Goal: Task Accomplishment & Management: Manage account settings

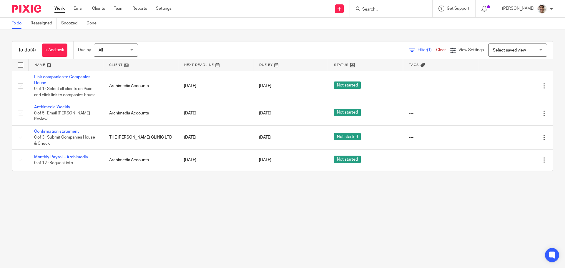
click at [161, 211] on main "To do Reassigned Snoozed Done To do (4) + Add task Due by All All Today Tomorro…" at bounding box center [282, 134] width 565 height 268
click at [213, 209] on main "To do Reassigned Snoozed Done To do (4) + Add task Due by All All Today Tomorro…" at bounding box center [282, 134] width 565 height 268
click at [172, 204] on main "To do Reassigned Snoozed Done To do (4) + Add task Due by All All Today Tomorro…" at bounding box center [282, 134] width 565 height 268
click at [225, 204] on main "To do Reassigned Snoozed Done To do (4) + Add task Due by All All Today Tomorro…" at bounding box center [282, 134] width 565 height 268
click at [210, 211] on main "To do Reassigned Snoozed Done To do (4) + Add task Due by All All Today Tomorro…" at bounding box center [282, 134] width 565 height 268
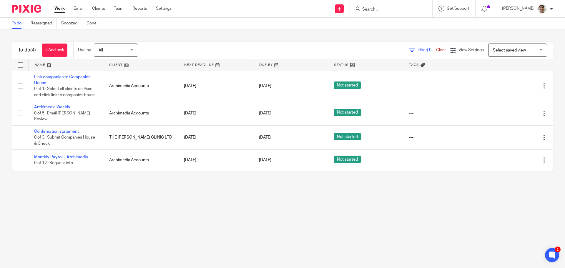
click at [243, 204] on main "To do Reassigned Snoozed Done To do (4) + Add task Due by All All Today Tomorro…" at bounding box center [282, 134] width 565 height 268
click at [216, 208] on main "To do Reassigned Snoozed Done To do (4) + Add task Due by All All Today Tomorro…" at bounding box center [282, 134] width 565 height 268
click at [102, 214] on main "To do Reassigned Snoozed Done To do (4) + Add task Due by All All Today Tomorro…" at bounding box center [282, 134] width 565 height 268
click at [180, 219] on main "To do Reassigned Snoozed Done To do (4) + Add task Due by All All Today Tomorro…" at bounding box center [282, 134] width 565 height 268
click at [202, 217] on main "To do Reassigned Snoozed Done To do (4) + Add task Due by All All Today Tomorro…" at bounding box center [282, 134] width 565 height 268
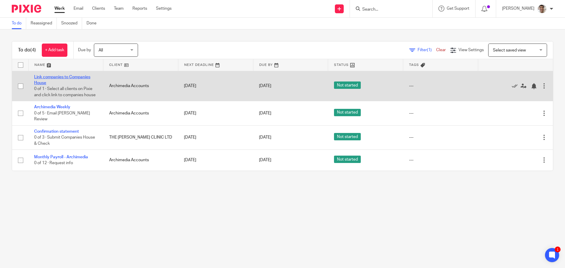
click at [66, 75] on link "Link companies to Companies House" at bounding box center [62, 80] width 56 height 10
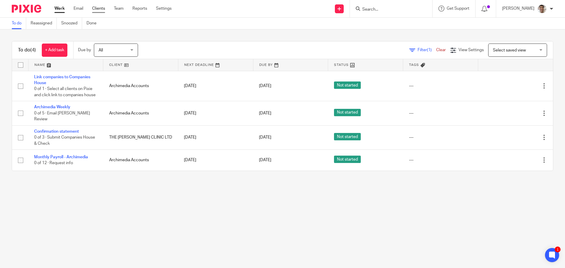
click at [100, 8] on link "Clients" at bounding box center [98, 9] width 13 height 6
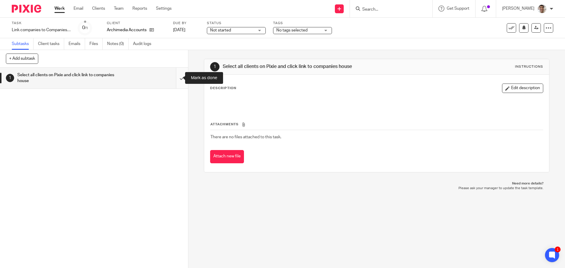
click at [177, 79] on input "submit" at bounding box center [94, 78] width 188 height 21
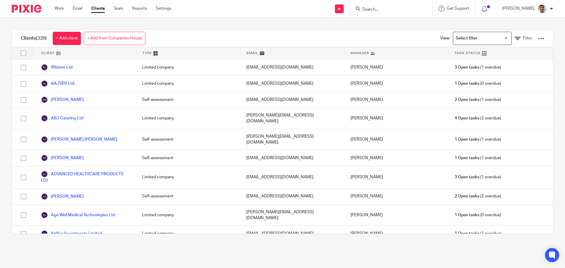
click at [469, 42] on input "Search for option" at bounding box center [481, 38] width 54 height 10
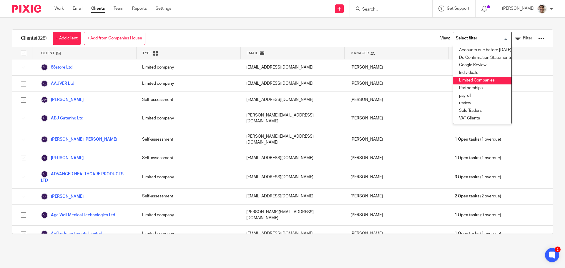
click at [461, 81] on li "Limited Companies" at bounding box center [482, 81] width 58 height 8
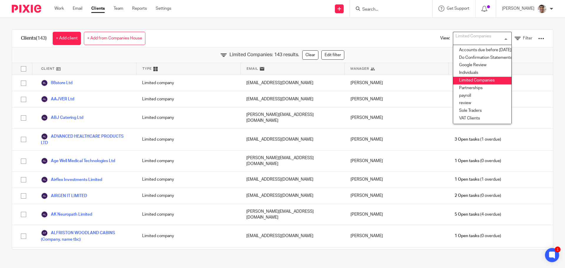
click at [245, 19] on div "Clients (143) + Add client + Add from Companies House View: Limited Companies L…" at bounding box center [282, 140] width 565 height 244
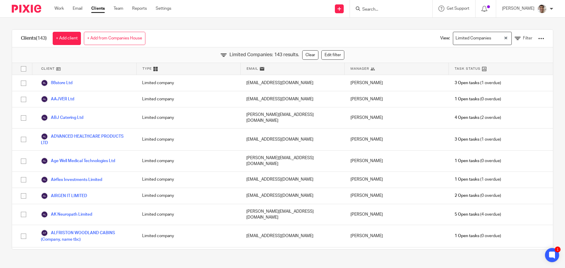
click at [24, 69] on input "checkbox" at bounding box center [23, 68] width 11 height 11
checkbox input "true"
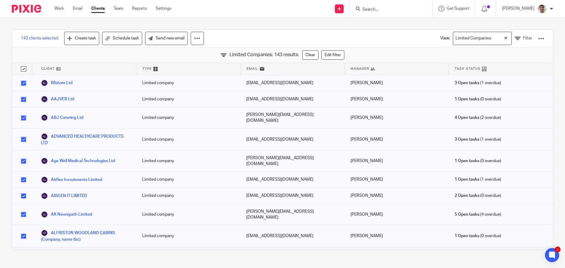
checkbox input "true"
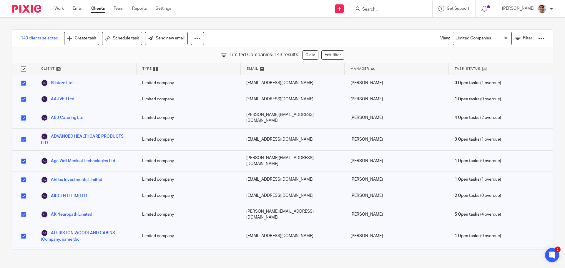
checkbox input "true"
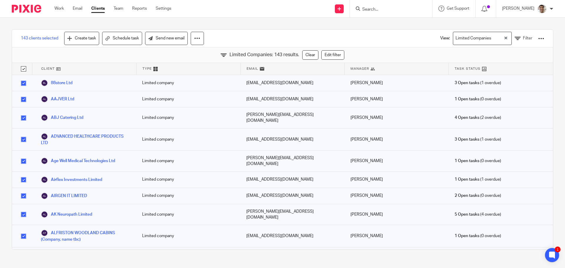
checkbox input "true"
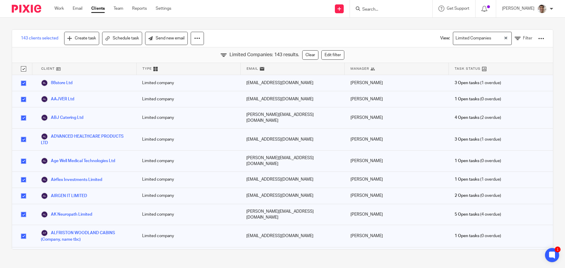
checkbox input "true"
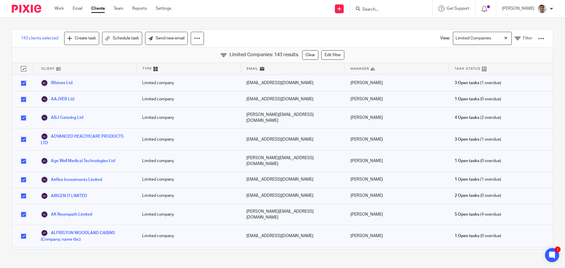
checkbox input "true"
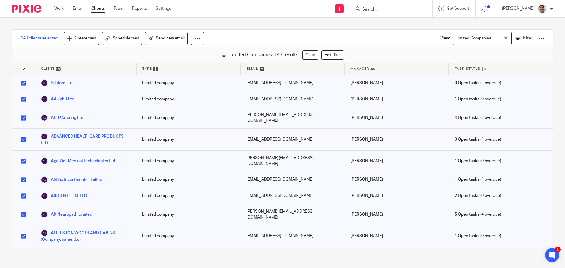
checkbox input "true"
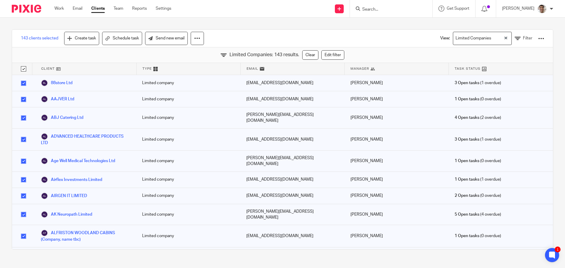
checkbox input "true"
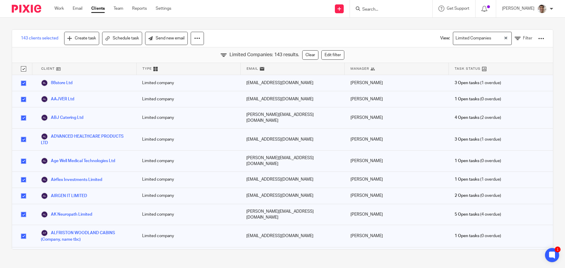
checkbox input "true"
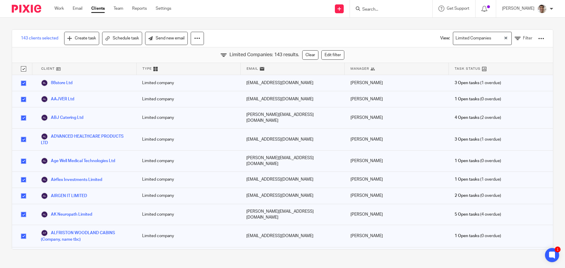
checkbox input "true"
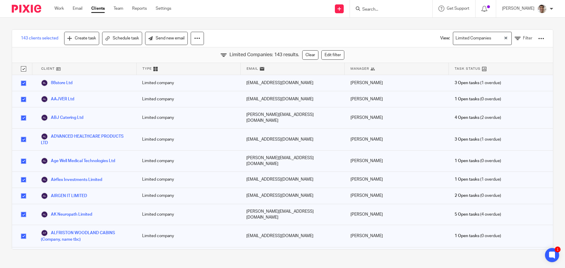
checkbox input "true"
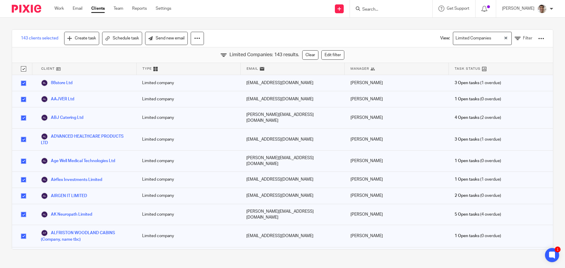
checkbox input "true"
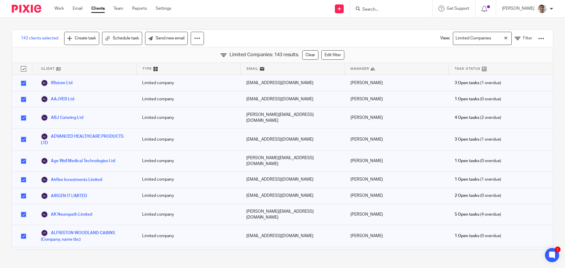
checkbox input "true"
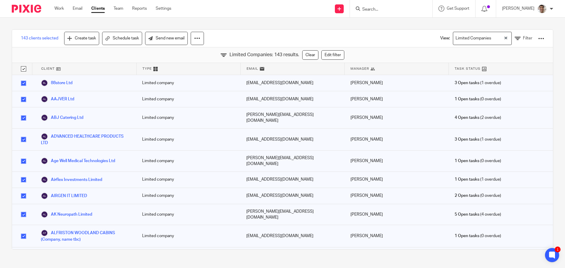
checkbox input "true"
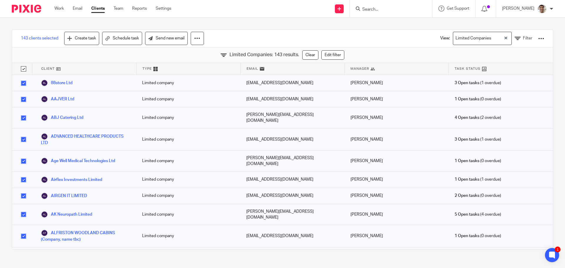
checkbox input "true"
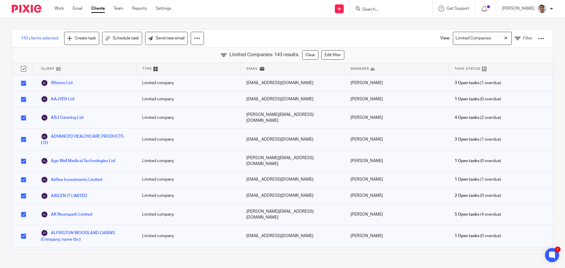
checkbox input "true"
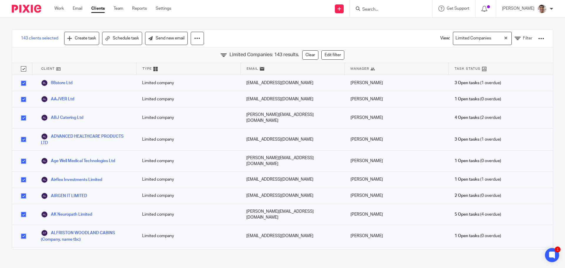
checkbox input "true"
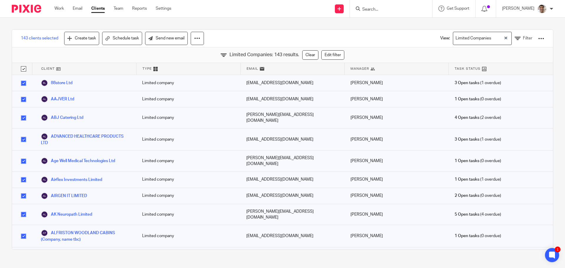
checkbox input "true"
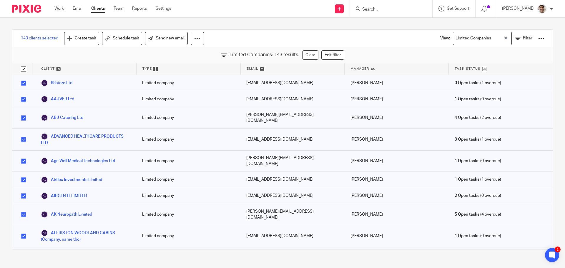
checkbox input "true"
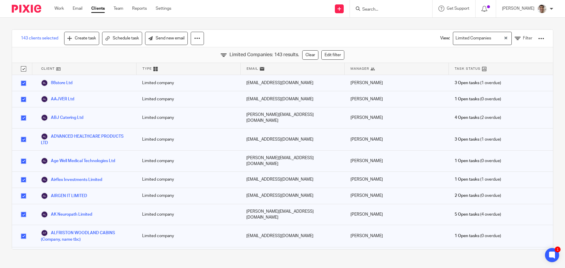
checkbox input "true"
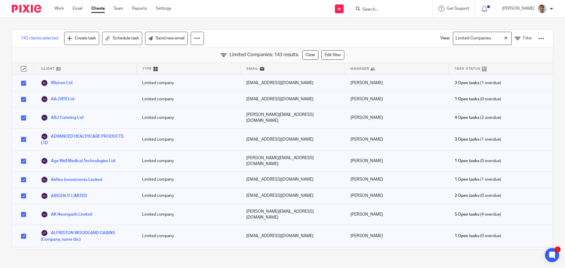
checkbox input "true"
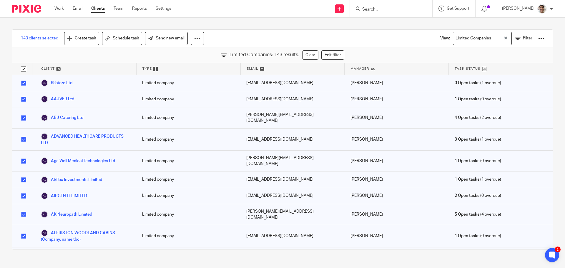
checkbox input "true"
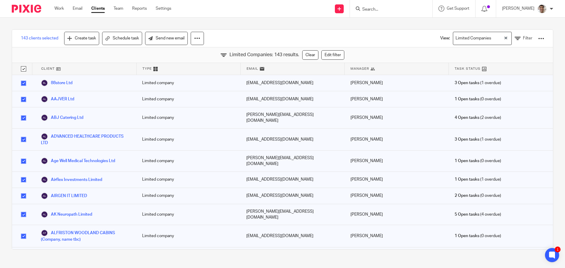
checkbox input "true"
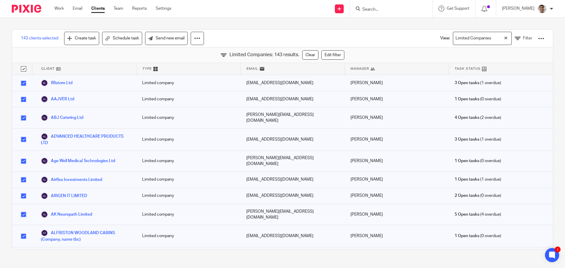
checkbox input "true"
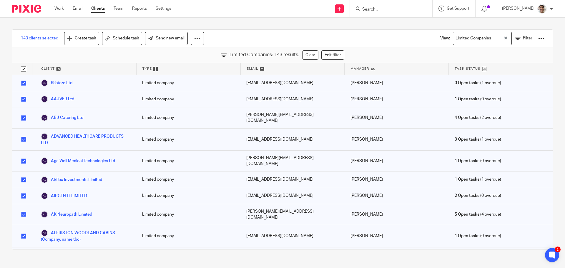
checkbox input "true"
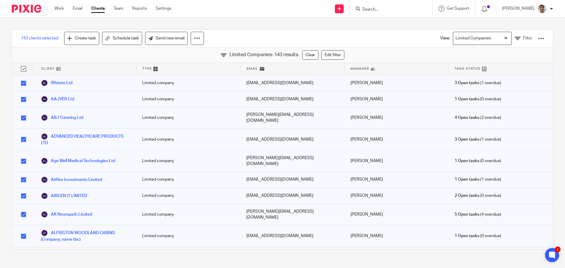
checkbox input "true"
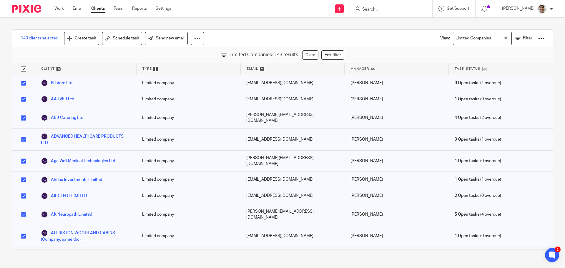
checkbox input "true"
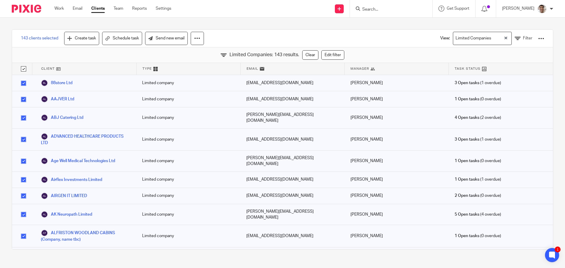
checkbox input "true"
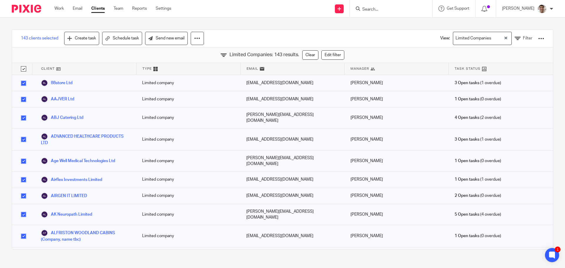
checkbox input "true"
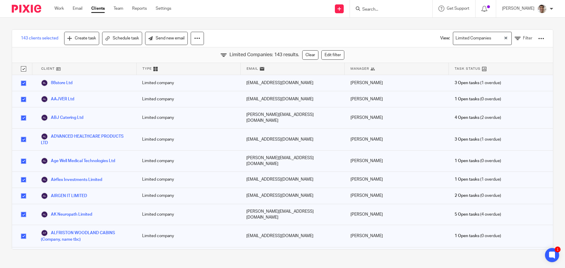
checkbox input "true"
click at [538, 39] on div at bounding box center [541, 39] width 6 height 6
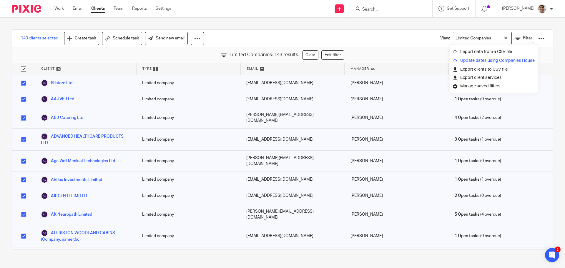
click at [479, 59] on link "Update dates using Companies House" at bounding box center [494, 60] width 82 height 9
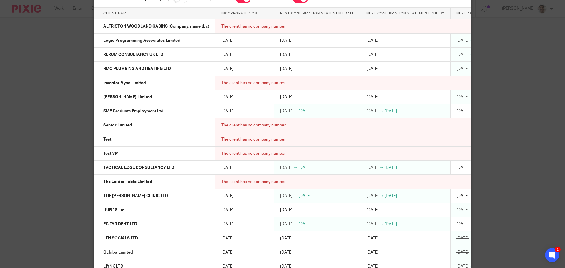
scroll to position [154, 0]
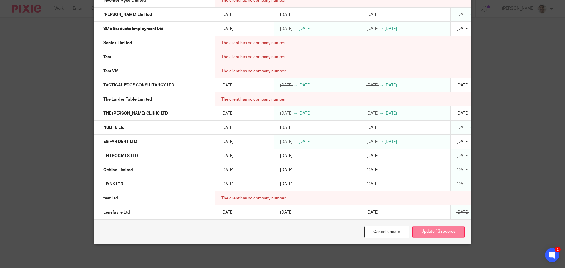
click at [439, 231] on button "Update 13 records" at bounding box center [438, 232] width 52 height 13
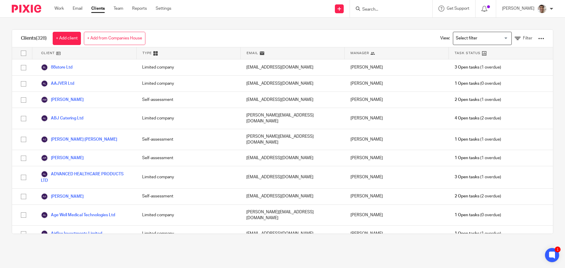
click at [381, 10] on input "Search" at bounding box center [388, 9] width 53 height 5
type input "ashdene"
click at [386, 26] on link at bounding box center [411, 26] width 100 height 14
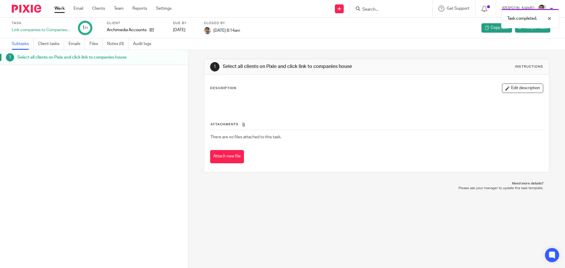
click at [64, 8] on link "Work" at bounding box center [59, 9] width 10 height 6
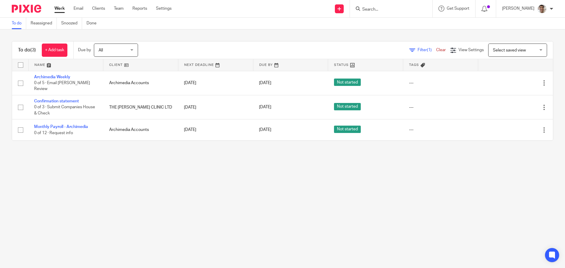
click at [215, 178] on main "To do Reassigned Snoozed Done To do (3) + Add task Due by All All [DATE] [DATE]…" at bounding box center [282, 134] width 565 height 268
click at [182, 220] on main "To do Reassigned Snoozed Done To do (3) + Add task Due by All All Today Tomorro…" at bounding box center [282, 134] width 565 height 268
click at [204, 205] on main "To do Reassigned Snoozed Done To do (3) + Add task Due by All All Today Tomorro…" at bounding box center [282, 134] width 565 height 268
click at [177, 217] on main "To do Reassigned Snoozed Done To do (3) + Add task Due by All All Today Tomorro…" at bounding box center [282, 134] width 565 height 268
click at [200, 201] on main "To do Reassigned Snoozed Done To do (3) + Add task Due by All All Today Tomorro…" at bounding box center [282, 134] width 565 height 268
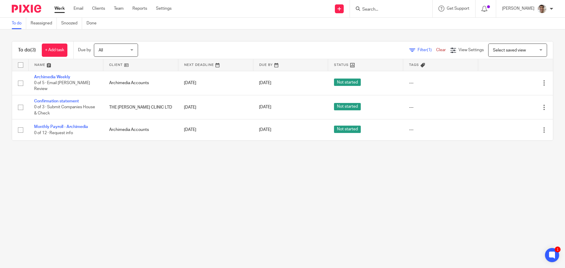
click at [189, 208] on main "To do Reassigned Snoozed Done To do (3) + Add task Due by All All Today Tomorro…" at bounding box center [282, 134] width 565 height 268
click at [202, 195] on main "To do Reassigned Snoozed Done To do (3) + Add task Due by All All Today Tomorro…" at bounding box center [282, 134] width 565 height 268
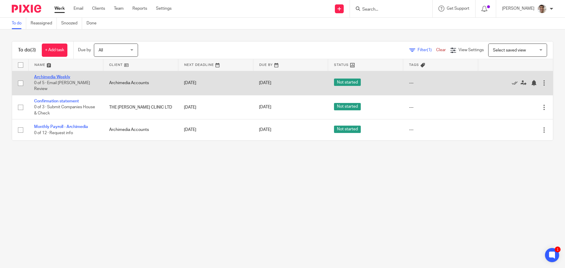
click at [58, 78] on link "Archimedia Weekly" at bounding box center [52, 77] width 36 height 4
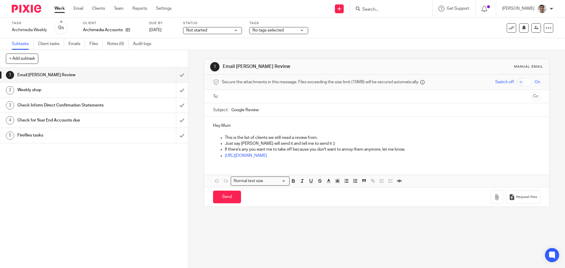
click at [263, 94] on input "text" at bounding box center [376, 96] width 305 height 7
click at [232, 199] on input "Send" at bounding box center [227, 198] width 28 height 13
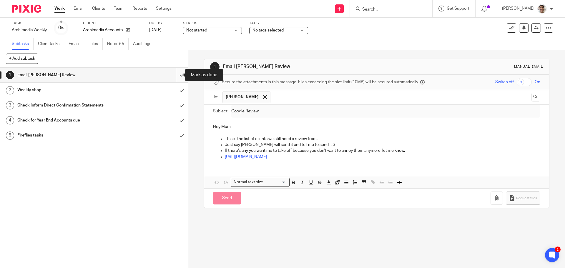
type input "Sent"
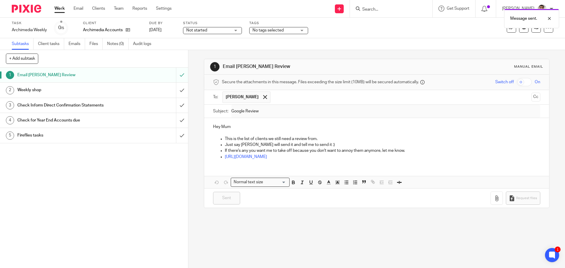
click at [130, 89] on div "Weekly shop" at bounding box center [93, 90] width 153 height 9
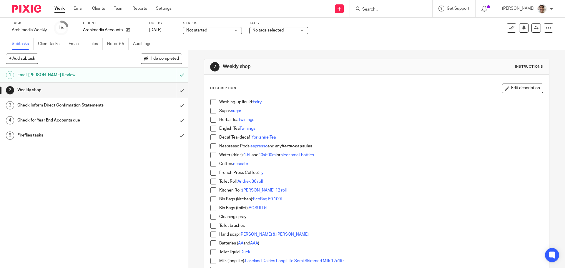
click at [138, 185] on div "1 Email [PERSON_NAME] Review 2 Weekly shop 3 Check Inform Direct Confirmation S…" at bounding box center [94, 168] width 188 height 200
click at [144, 102] on div "Check Inform Direct Confirmation Statements" at bounding box center [93, 105] width 153 height 9
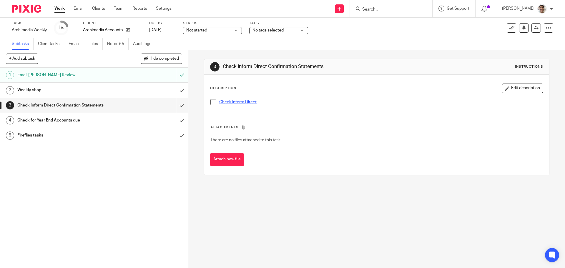
click at [235, 101] on link "Check Inform Direct" at bounding box center [237, 102] width 37 height 4
click at [210, 103] on span at bounding box center [213, 102] width 6 height 6
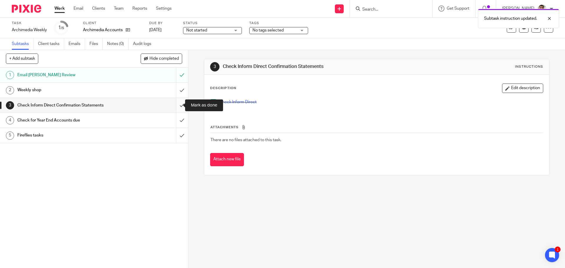
click at [178, 107] on input "submit" at bounding box center [94, 105] width 188 height 15
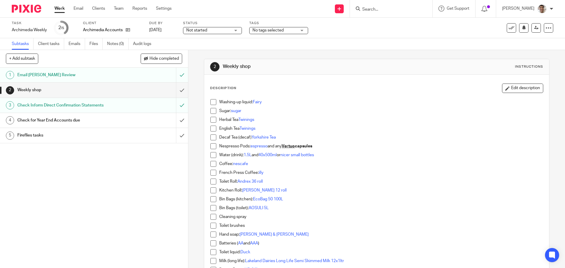
click at [136, 120] on div "Check for Year End Accounts due" at bounding box center [93, 120] width 153 height 9
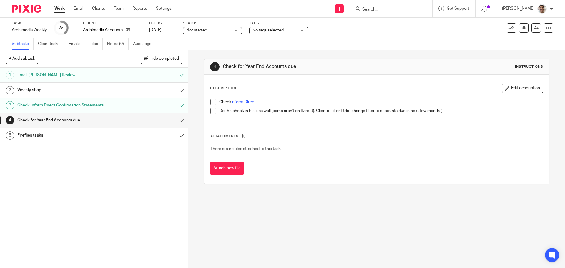
click at [244, 100] on link "Inform Direct" at bounding box center [243, 102] width 24 height 4
click at [211, 102] on span at bounding box center [213, 102] width 6 height 6
click at [213, 113] on span at bounding box center [213, 111] width 6 height 6
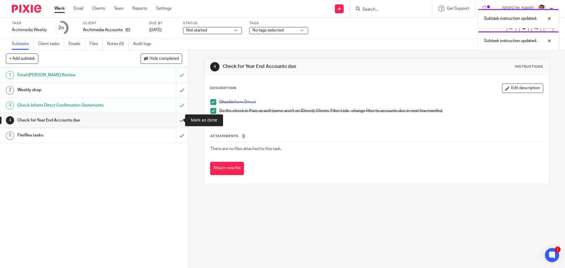
click at [179, 124] on input "submit" at bounding box center [94, 120] width 188 height 15
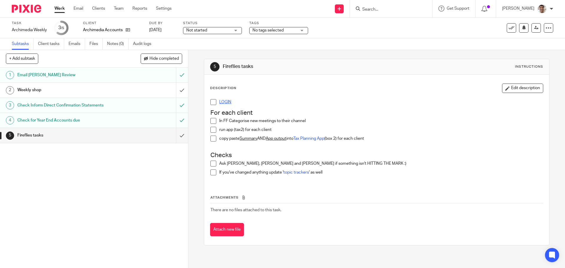
click at [220, 101] on link "LOGIN" at bounding box center [225, 102] width 12 height 4
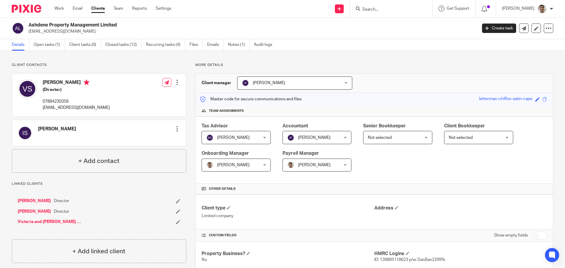
drag, startPoint x: 29, startPoint y: 24, endPoint x: 125, endPoint y: 24, distance: 95.1
click at [125, 24] on h2 "Ashdene Property Management Limited" at bounding box center [207, 25] width 356 height 6
copy h2 "Ashdene Property Management Limited"
